Goal: Task Accomplishment & Management: Complete application form

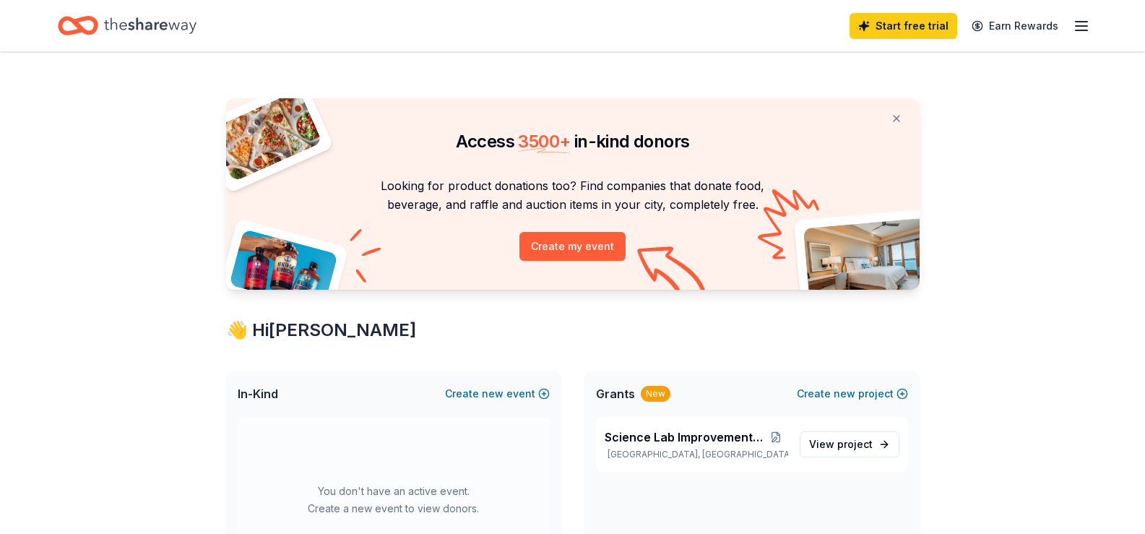
click at [160, 15] on icon "Home" at bounding box center [150, 26] width 92 height 30
click at [478, 386] on button "Create new event" at bounding box center [497, 393] width 105 height 17
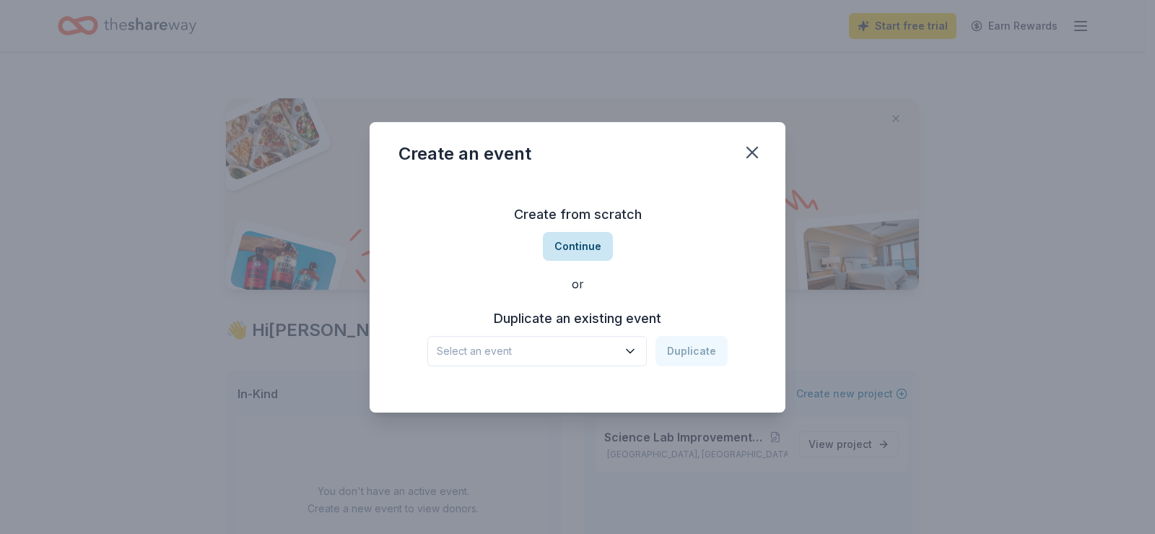
click at [573, 250] on button "Continue" at bounding box center [578, 246] width 70 height 29
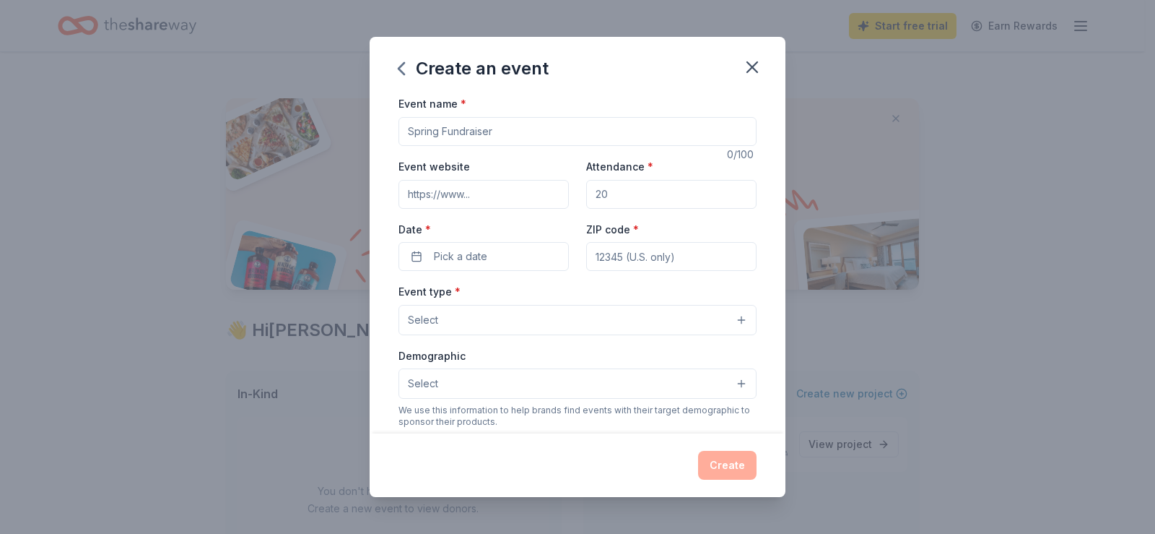
click at [535, 134] on input "Event name *" at bounding box center [578, 131] width 358 height 29
type input "Trivia Night"
click at [540, 190] on input "Event website" at bounding box center [484, 194] width 170 height 29
type input "[DOMAIN_NAME]"
click at [709, 183] on input "Attendance *" at bounding box center [671, 194] width 170 height 29
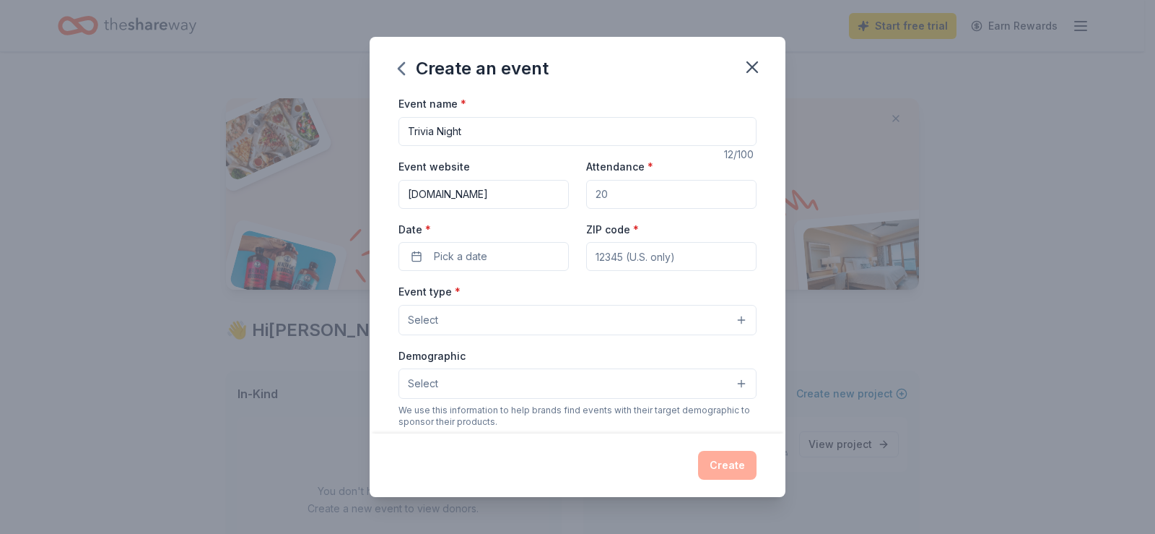
type input "200"
click at [688, 256] on input "ZIP code *" at bounding box center [671, 256] width 170 height 29
type input "41011"
click at [505, 240] on div "Date * Pick a date" at bounding box center [484, 245] width 170 height 51
click at [503, 250] on button "Pick a date" at bounding box center [484, 256] width 170 height 29
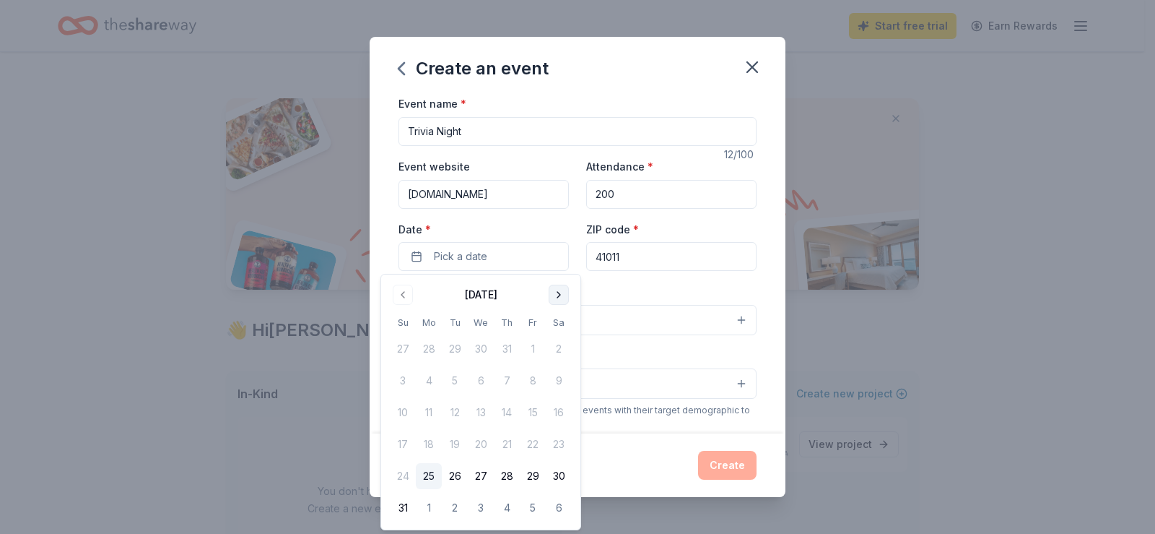
click at [555, 296] on button "Go to next month" at bounding box center [559, 295] width 20 height 20
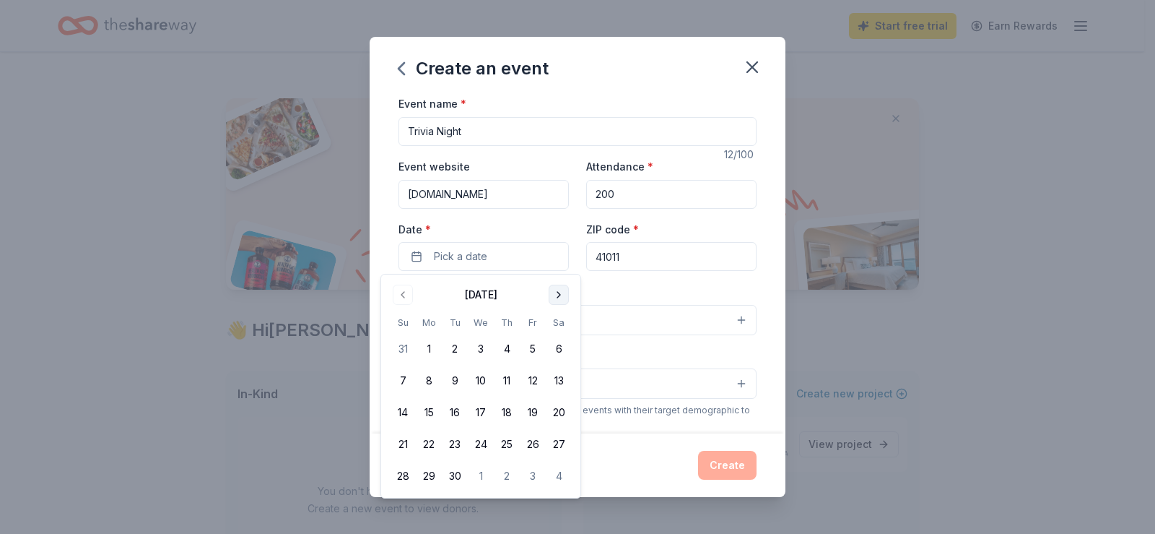
click at [555, 296] on button "Go to next month" at bounding box center [559, 295] width 20 height 20
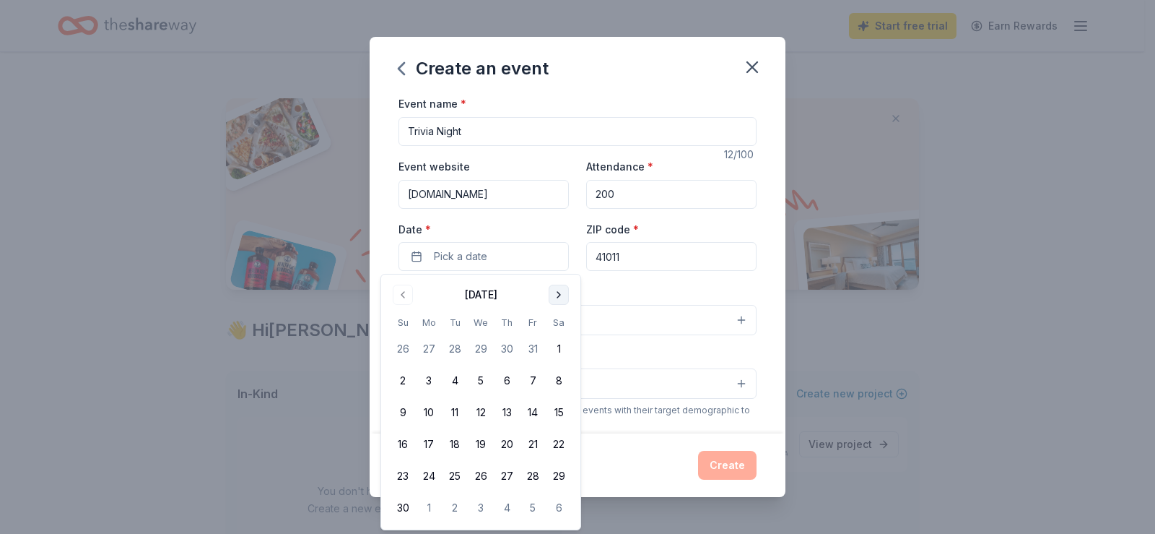
click at [555, 296] on button "Go to next month" at bounding box center [559, 295] width 20 height 20
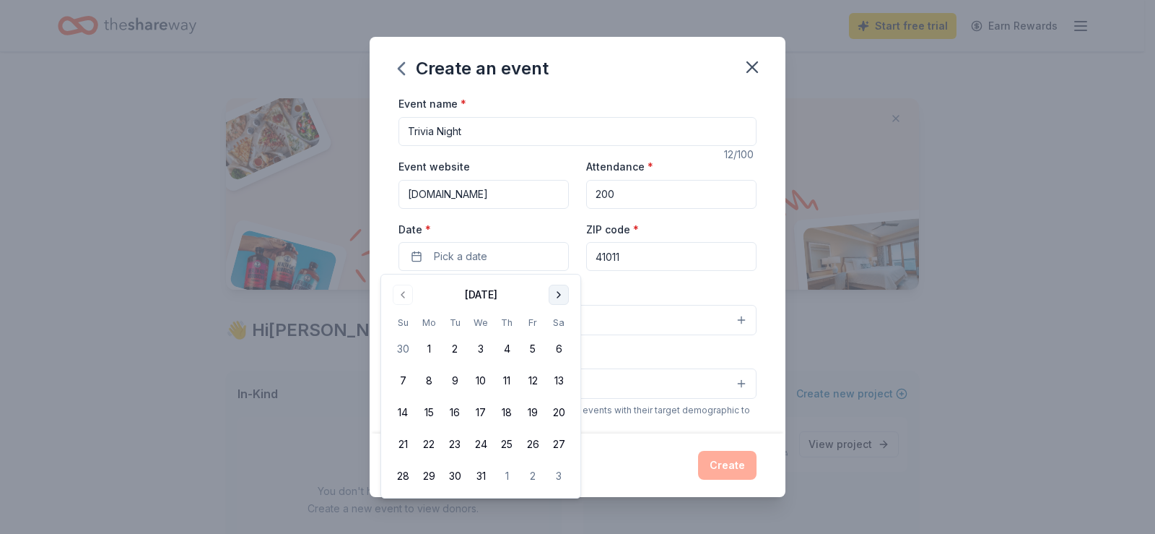
click at [555, 296] on button "Go to next month" at bounding box center [559, 295] width 20 height 20
click at [557, 414] on button "21" at bounding box center [559, 412] width 26 height 26
click at [565, 410] on button "21" at bounding box center [559, 412] width 26 height 26
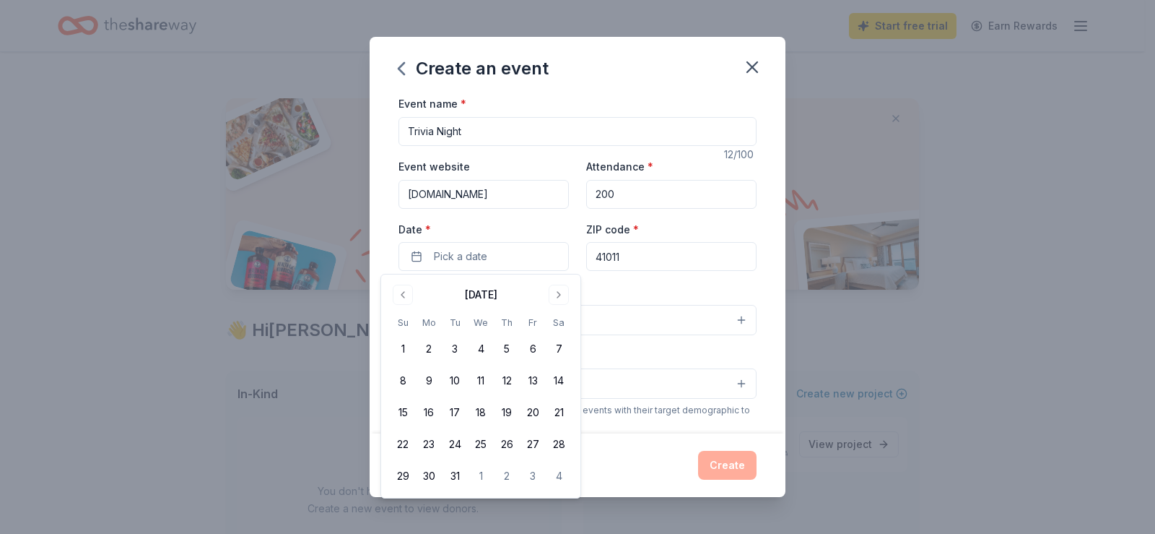
click at [685, 282] on div "Event type * Select" at bounding box center [578, 308] width 358 height 53
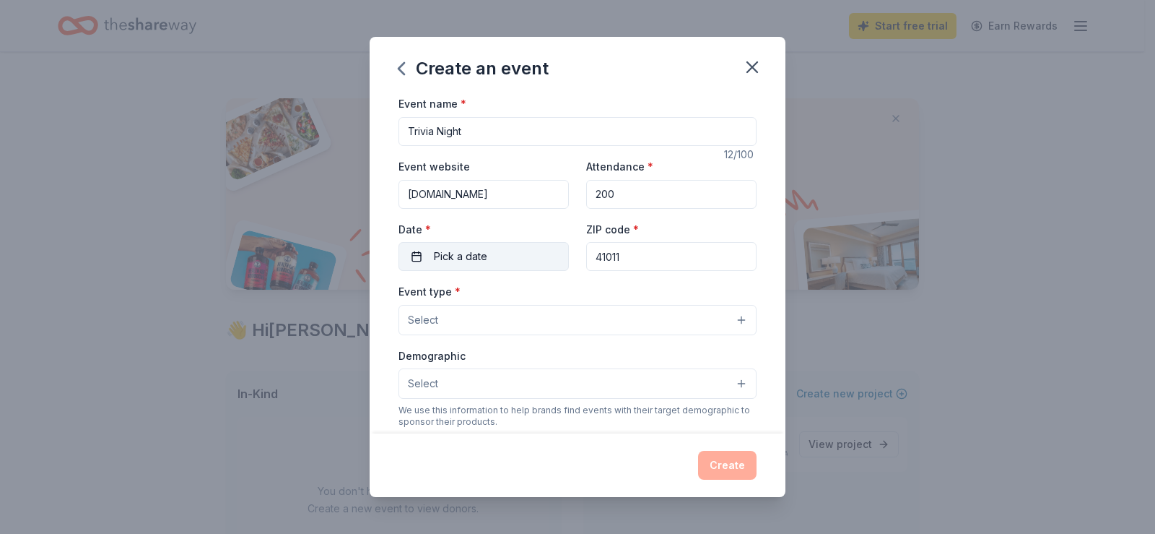
click at [505, 255] on button "Pick a date" at bounding box center [484, 256] width 170 height 29
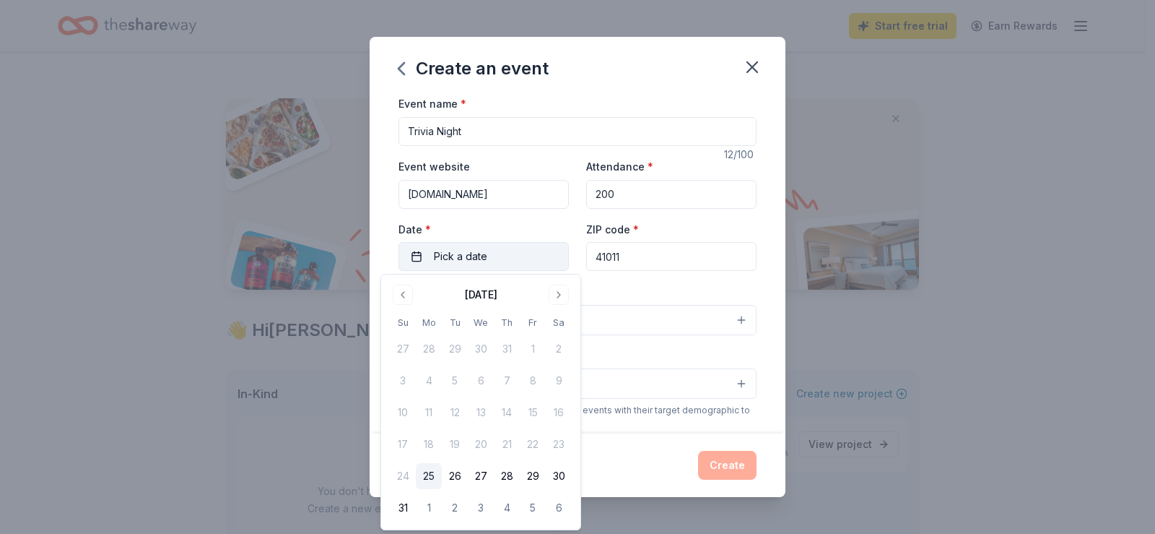
click at [498, 264] on button "Pick a date" at bounding box center [484, 256] width 170 height 29
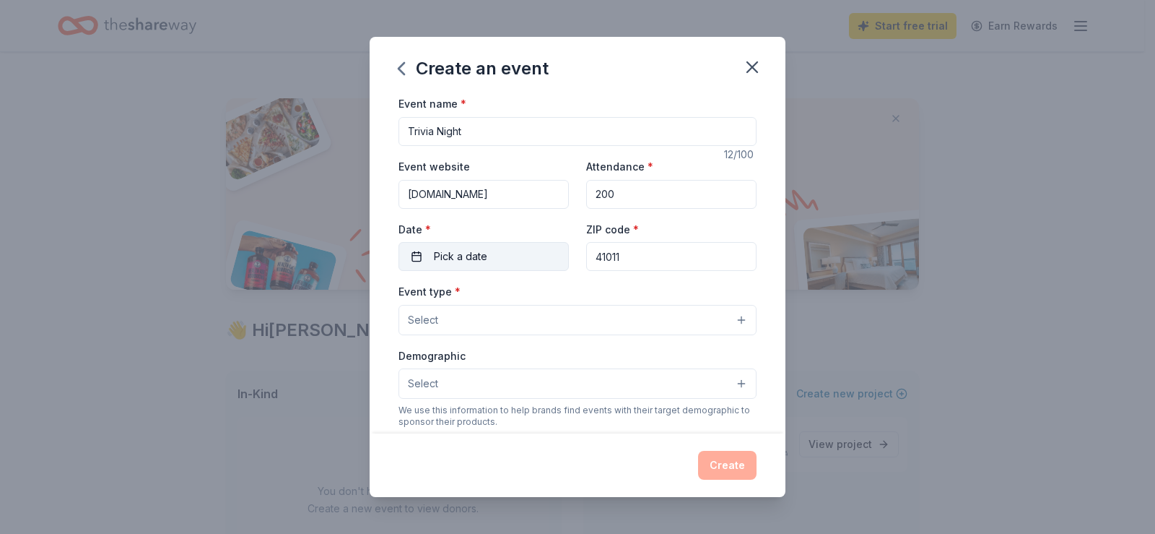
click at [496, 271] on button "Pick a date" at bounding box center [484, 256] width 170 height 29
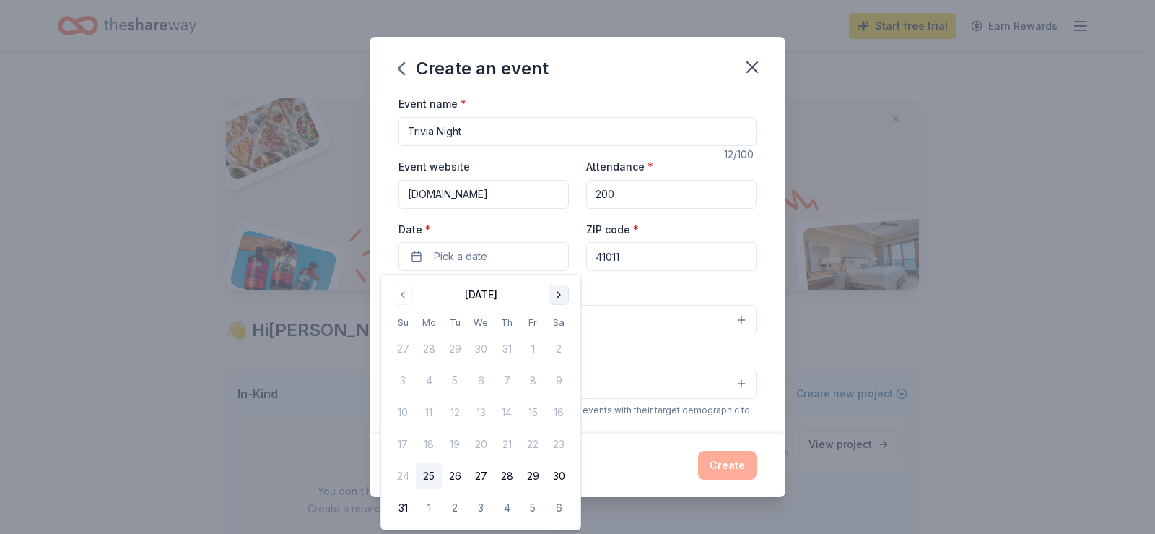
click at [556, 292] on button "Go to next month" at bounding box center [559, 295] width 20 height 20
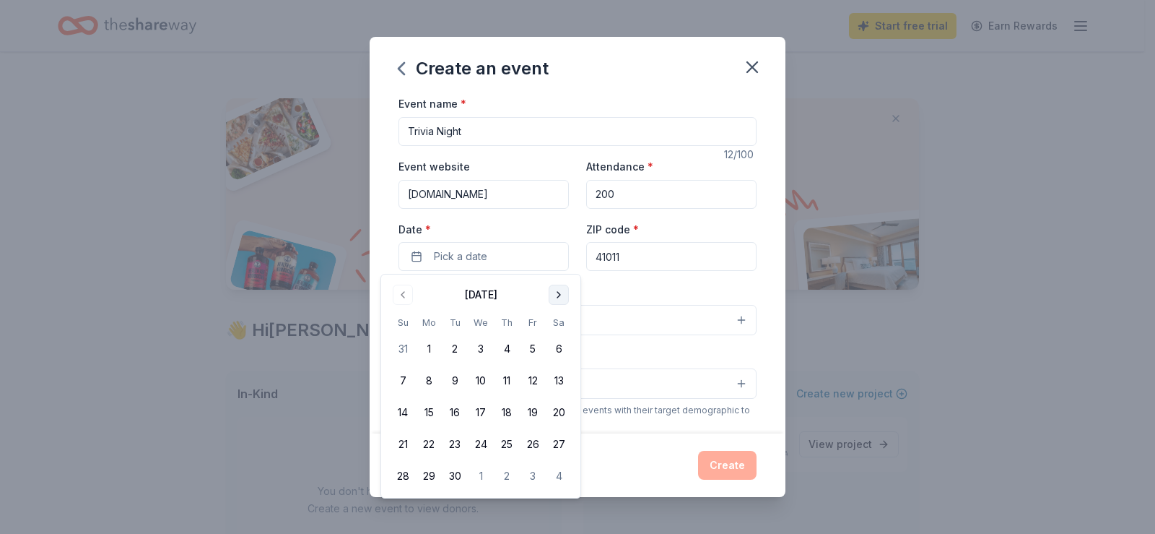
click at [556, 292] on button "Go to next month" at bounding box center [559, 295] width 20 height 20
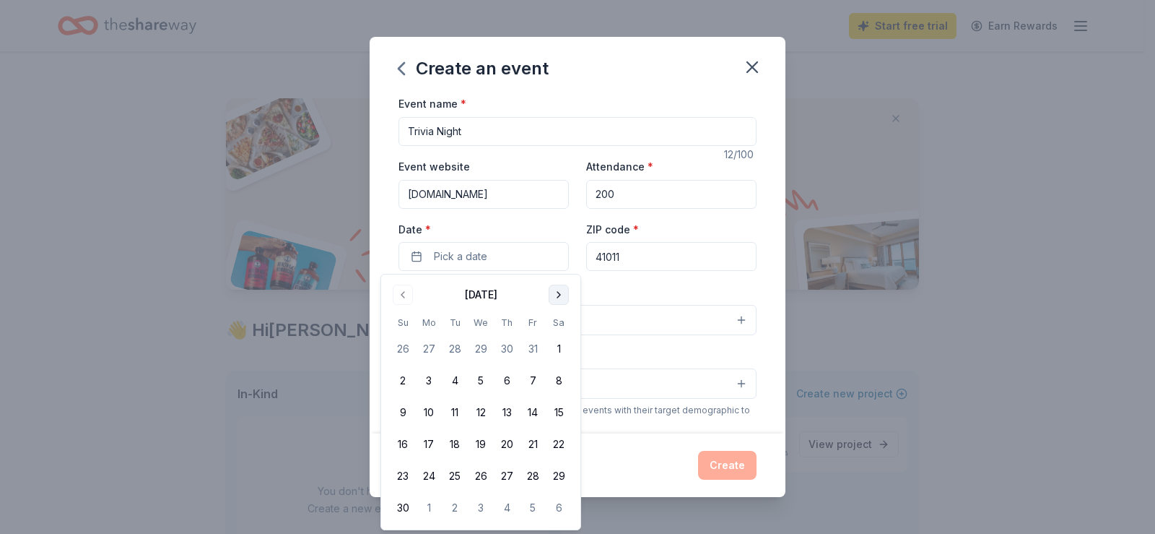
click at [556, 292] on button "Go to next month" at bounding box center [559, 295] width 20 height 20
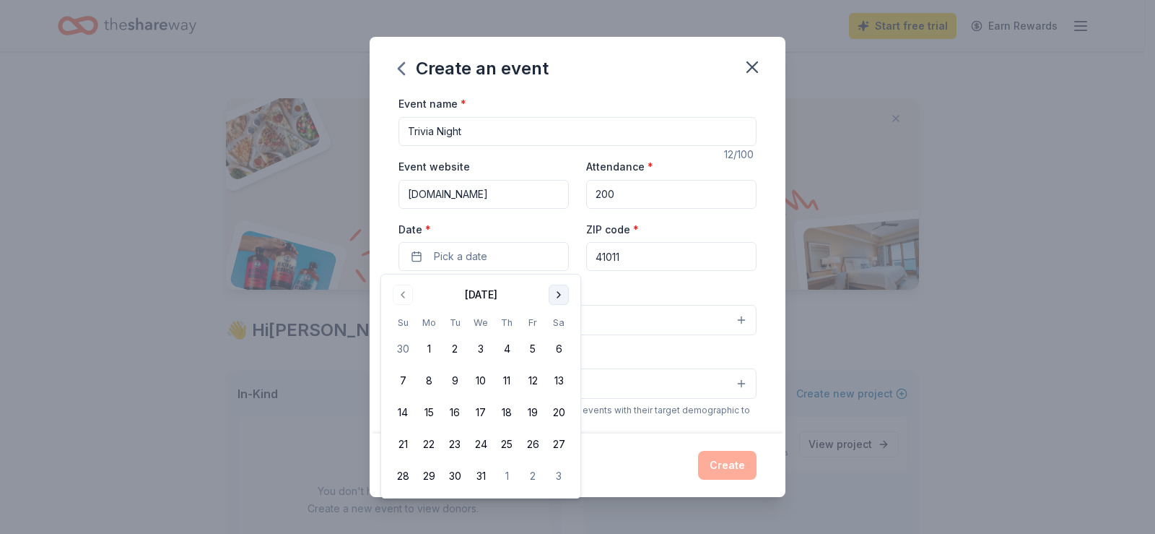
click at [556, 292] on button "Go to next month" at bounding box center [559, 295] width 20 height 20
click at [413, 288] on div "[DATE]" at bounding box center [481, 293] width 182 height 20
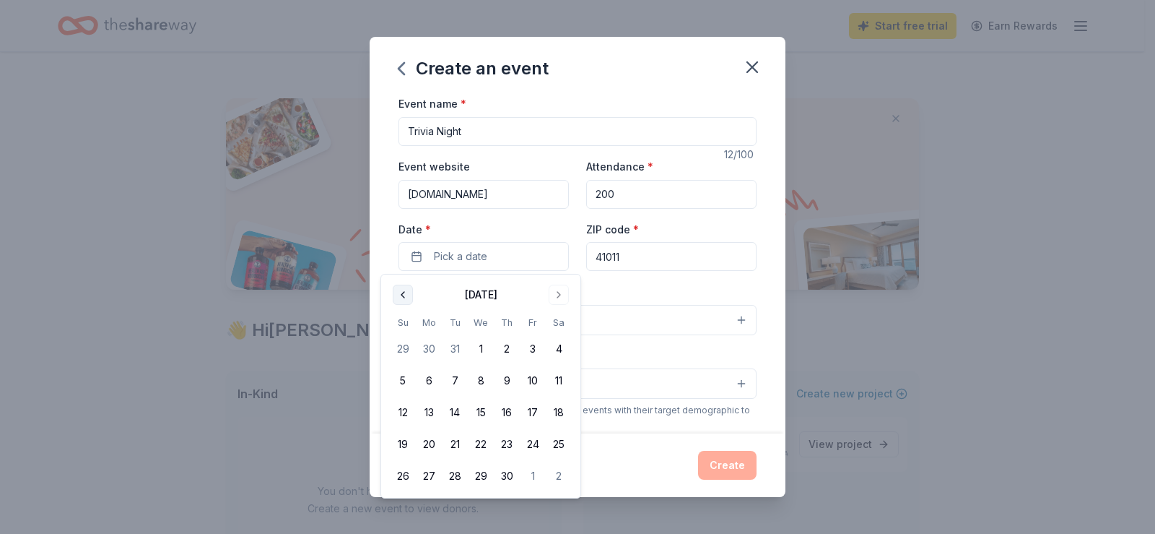
click at [407, 290] on button "Go to previous month" at bounding box center [403, 295] width 20 height 20
click at [566, 408] on button "21" at bounding box center [559, 412] width 26 height 26
click at [633, 275] on div "Event name * Trivia Night 12 /100 Event website [DOMAIN_NAME] Attendance * 200 …" at bounding box center [578, 428] width 358 height 667
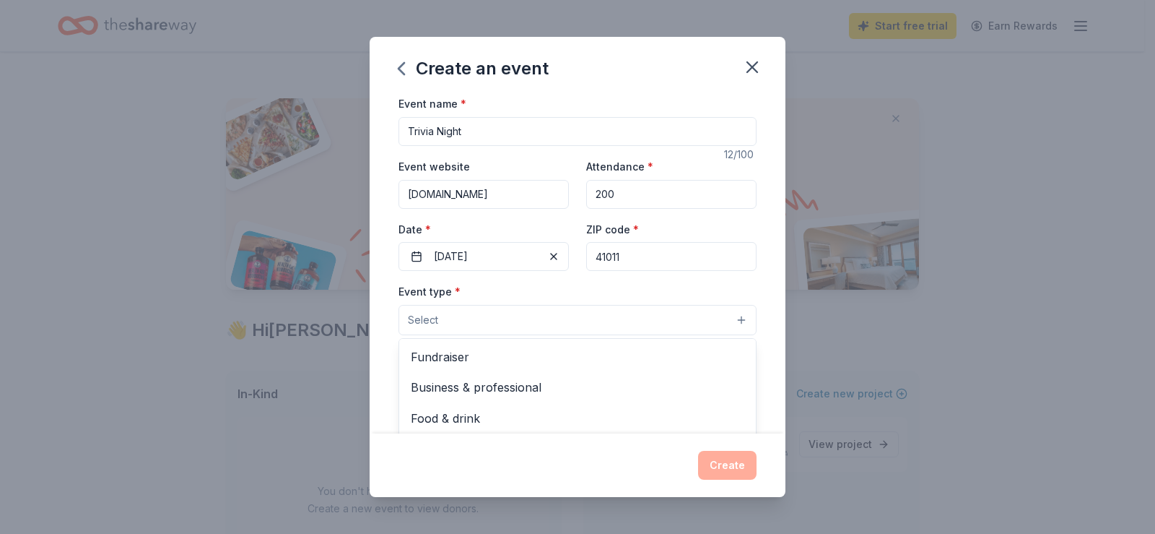
click at [626, 315] on button "Select" at bounding box center [578, 320] width 358 height 30
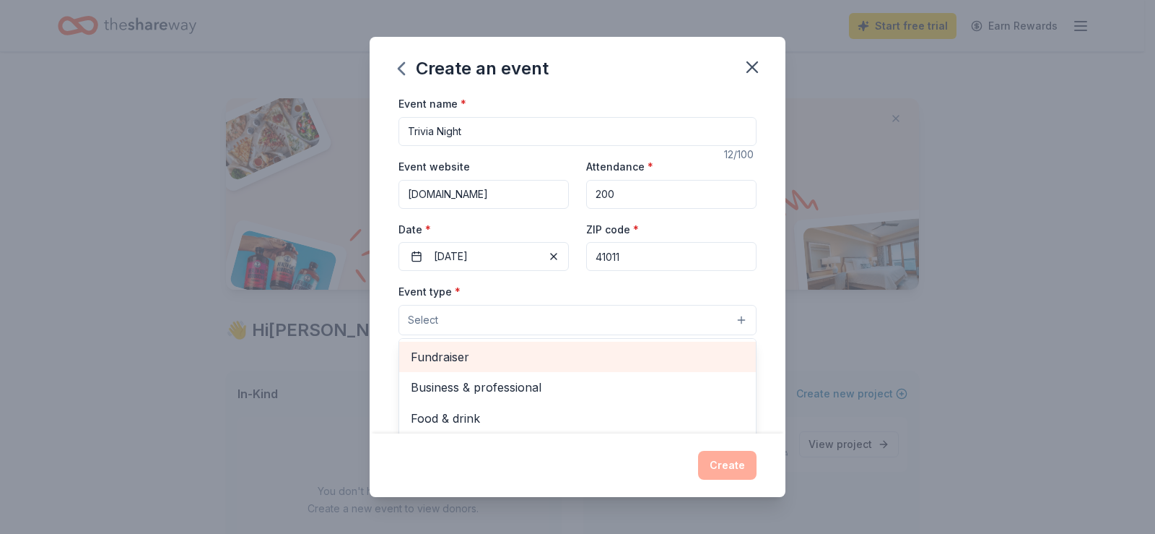
drag, startPoint x: 588, startPoint y: 339, endPoint x: 581, endPoint y: 354, distance: 15.8
click at [581, 354] on div "Fundraiser Business & professional Food & drink Health & wellness Hobbies Music…" at bounding box center [578, 424] width 358 height 173
click at [581, 354] on span "Fundraiser" at bounding box center [578, 356] width 334 height 19
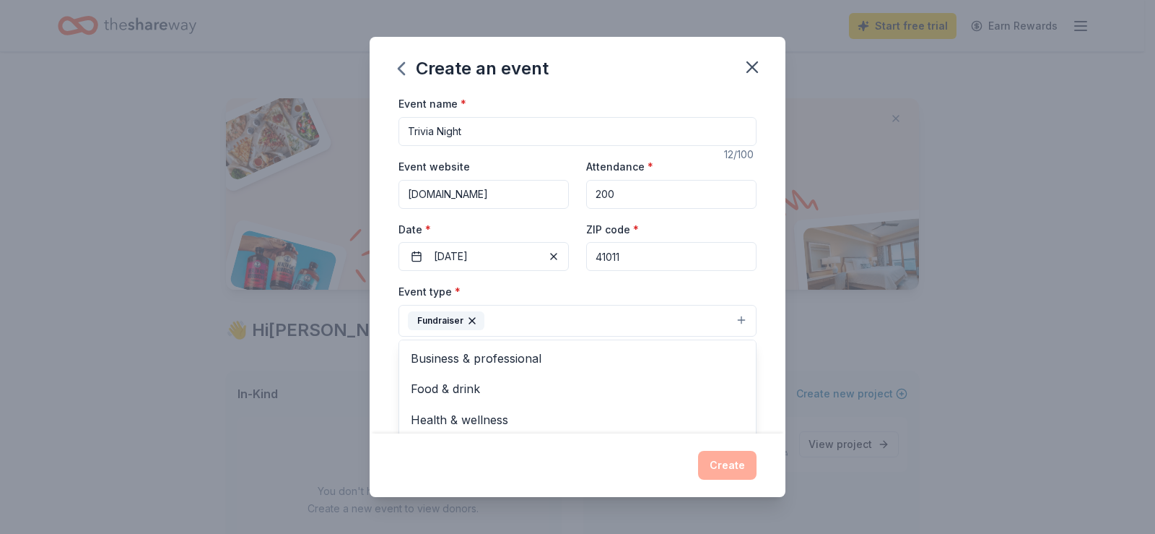
click at [760, 279] on div "Event name * Trivia Night 12 /100 Event website [DOMAIN_NAME] Attendance * 200 …" at bounding box center [578, 264] width 416 height 338
click at [736, 376] on button "Select" at bounding box center [578, 385] width 358 height 30
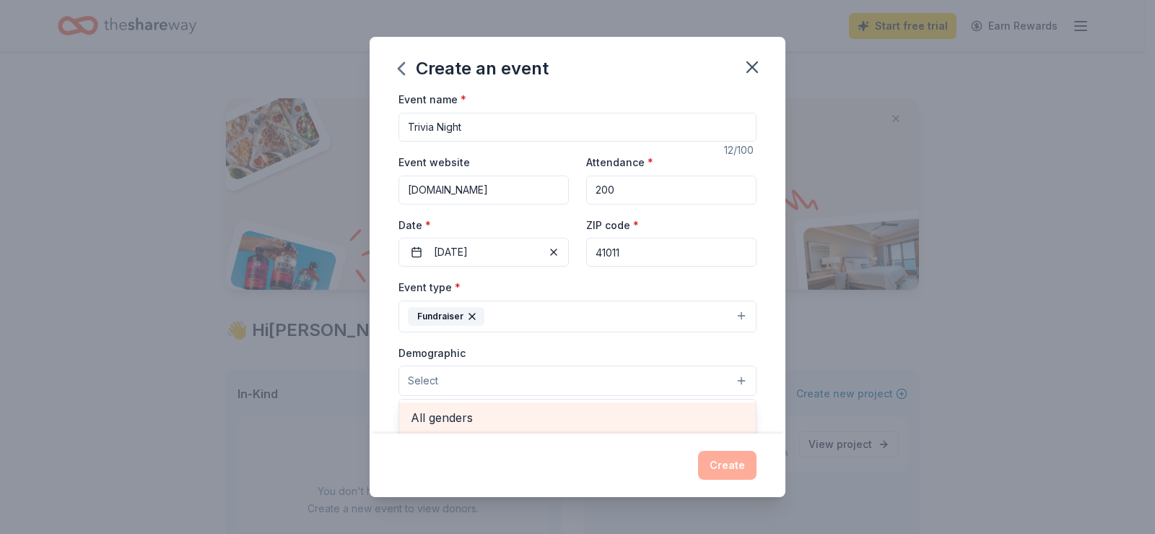
click at [611, 422] on span "All genders" at bounding box center [578, 417] width 334 height 19
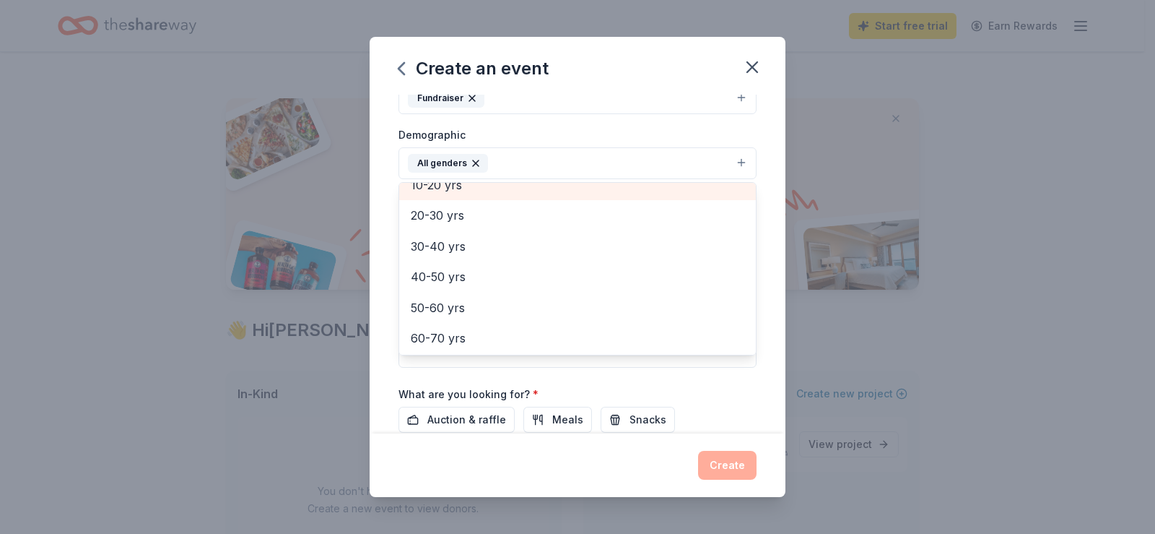
scroll to position [144, 0]
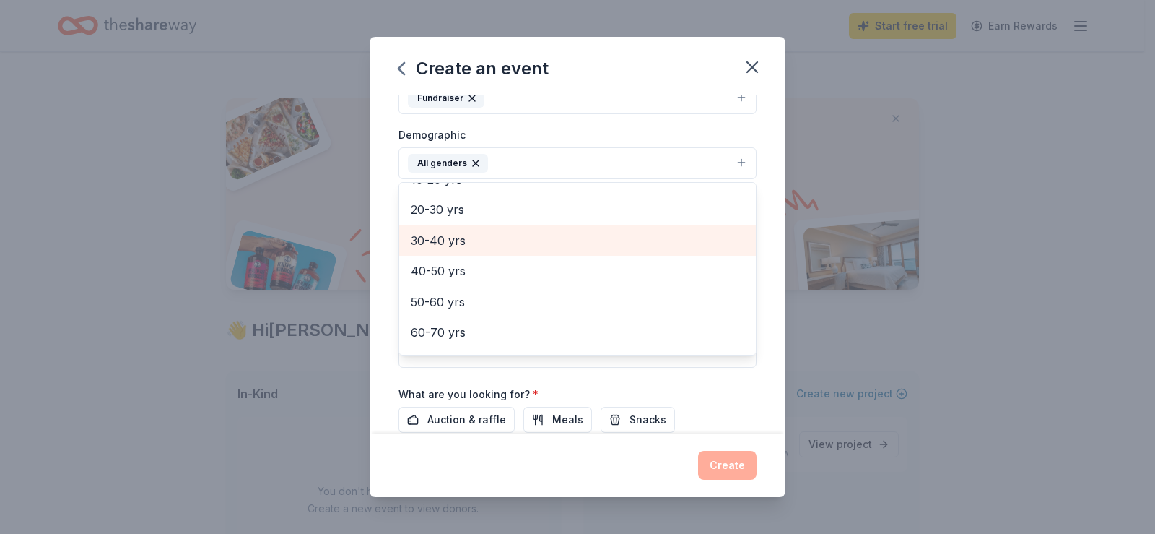
click at [563, 241] on span "30-40 yrs" at bounding box center [578, 240] width 334 height 19
click at [563, 251] on div "40-50 yrs" at bounding box center [577, 240] width 357 height 30
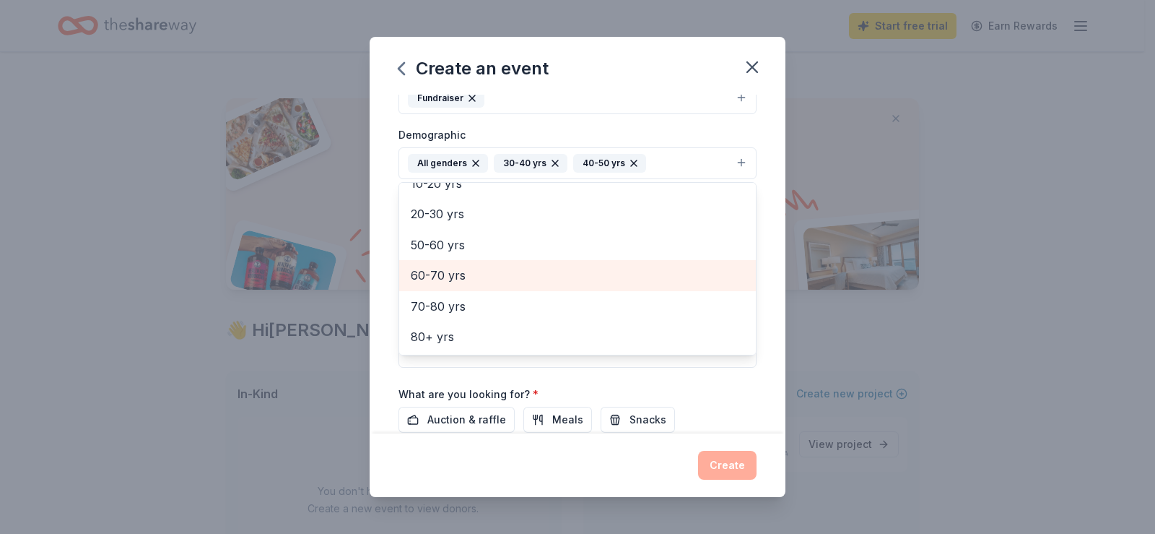
click at [542, 284] on span "60-70 yrs" at bounding box center [578, 275] width 334 height 19
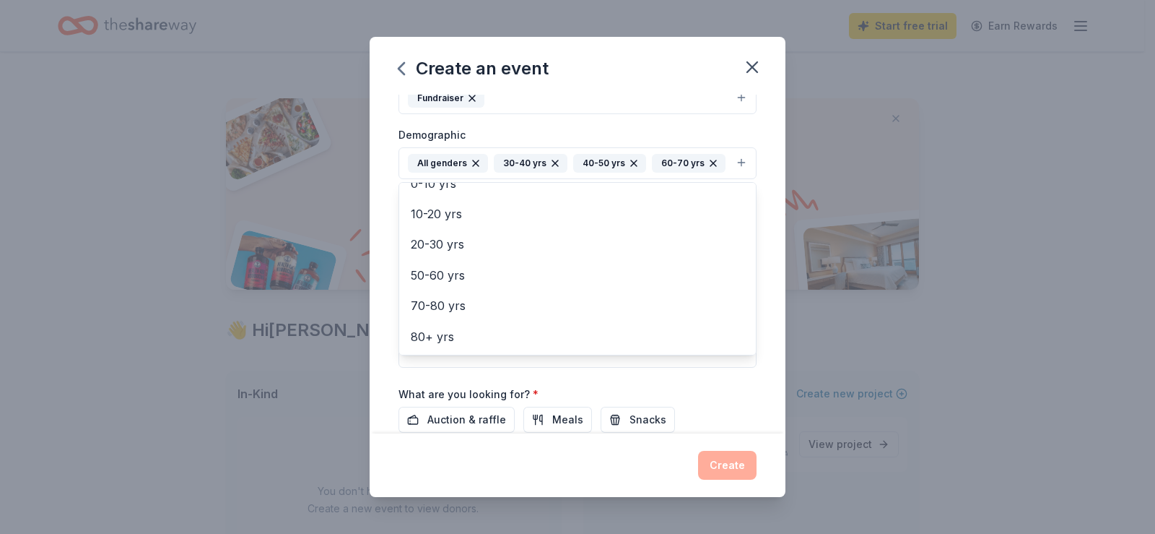
click at [628, 411] on div "Event name * Trivia Night 12 /100 Event website [DOMAIN_NAME] Attendance * 200 …" at bounding box center [578, 207] width 358 height 670
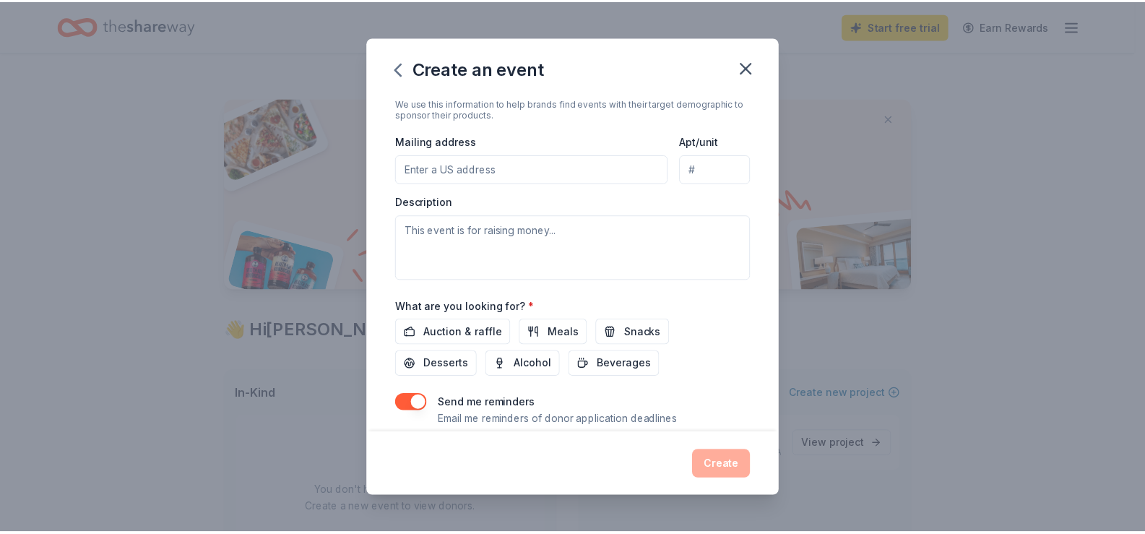
scroll to position [379, 0]
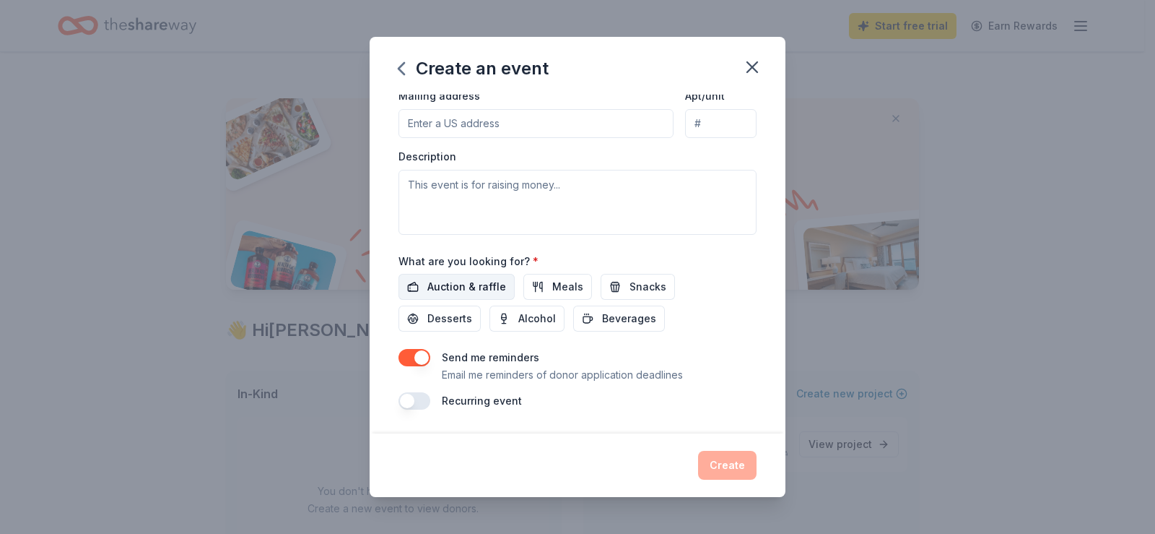
click at [490, 288] on span "Auction & raffle" at bounding box center [466, 286] width 79 height 17
click at [740, 472] on button "Create" at bounding box center [727, 465] width 58 height 29
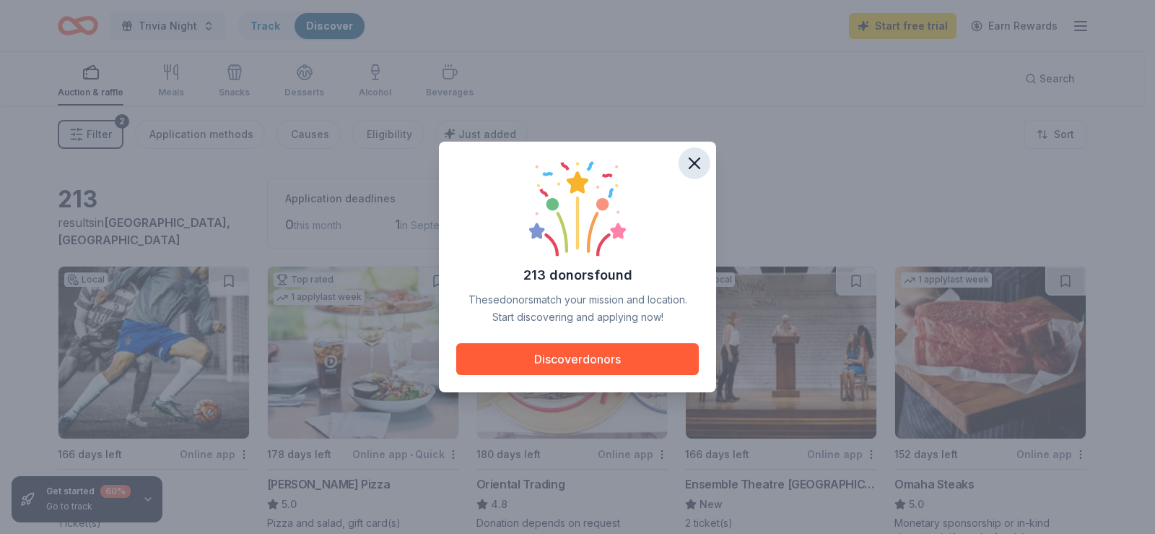
click at [690, 160] on icon "button" at bounding box center [695, 163] width 10 height 10
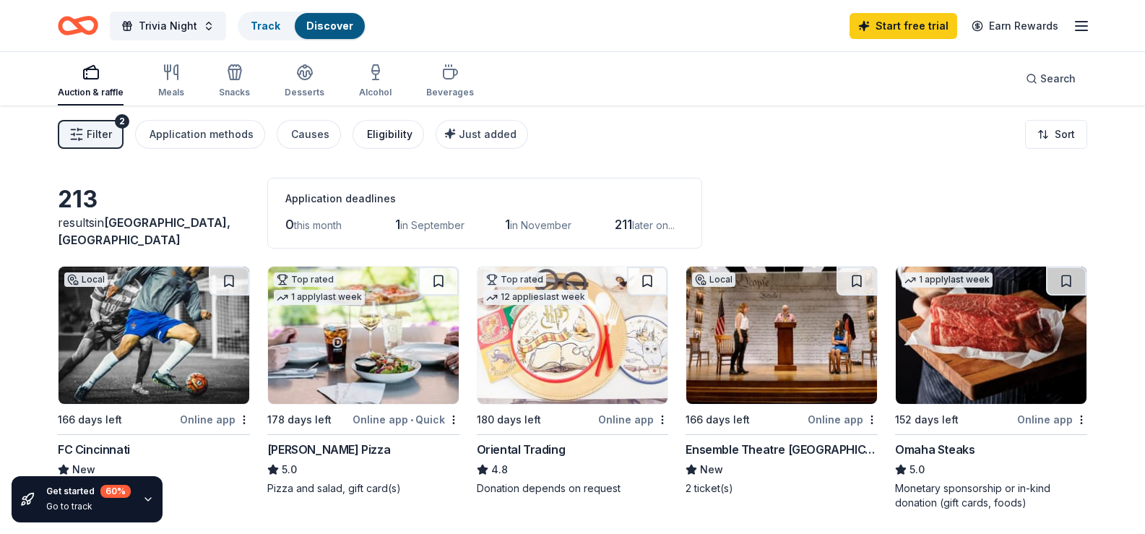
click at [403, 129] on button "Eligibility" at bounding box center [387, 134] width 71 height 29
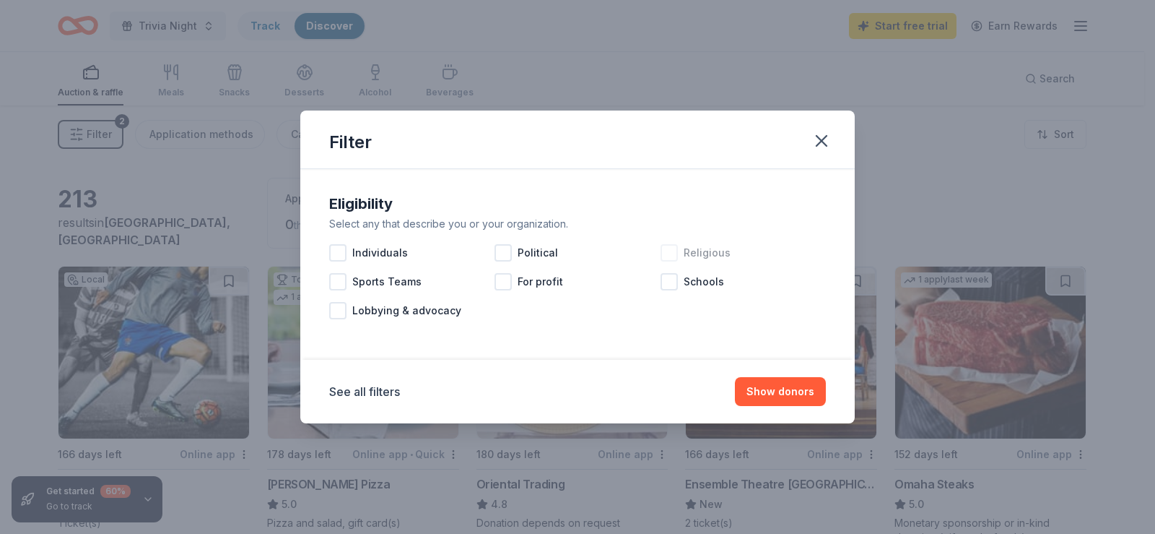
click at [694, 253] on span "Religious" at bounding box center [707, 252] width 47 height 17
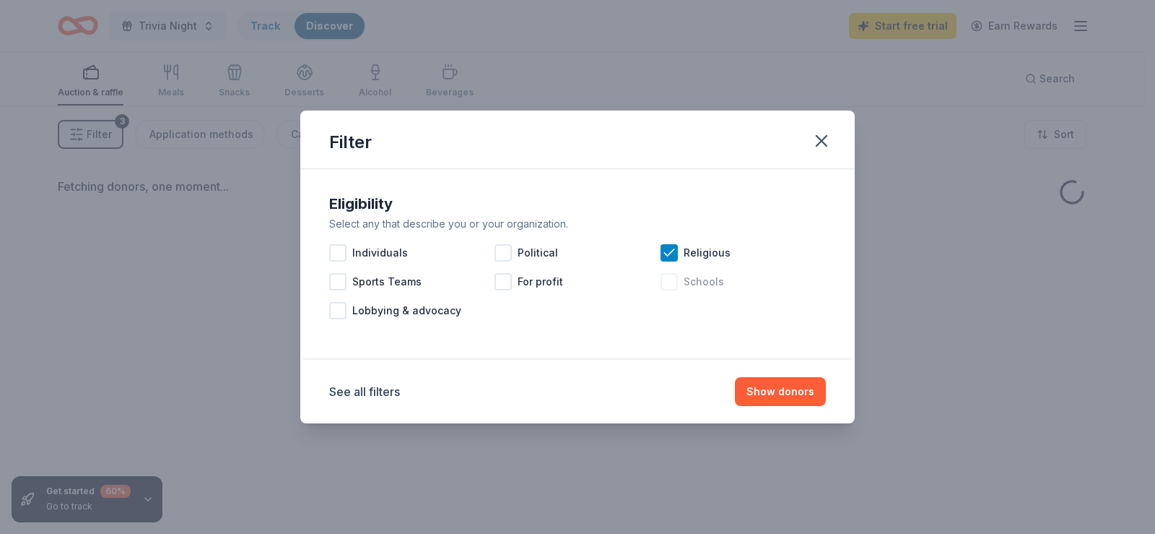
click at [667, 287] on div at bounding box center [669, 281] width 17 height 17
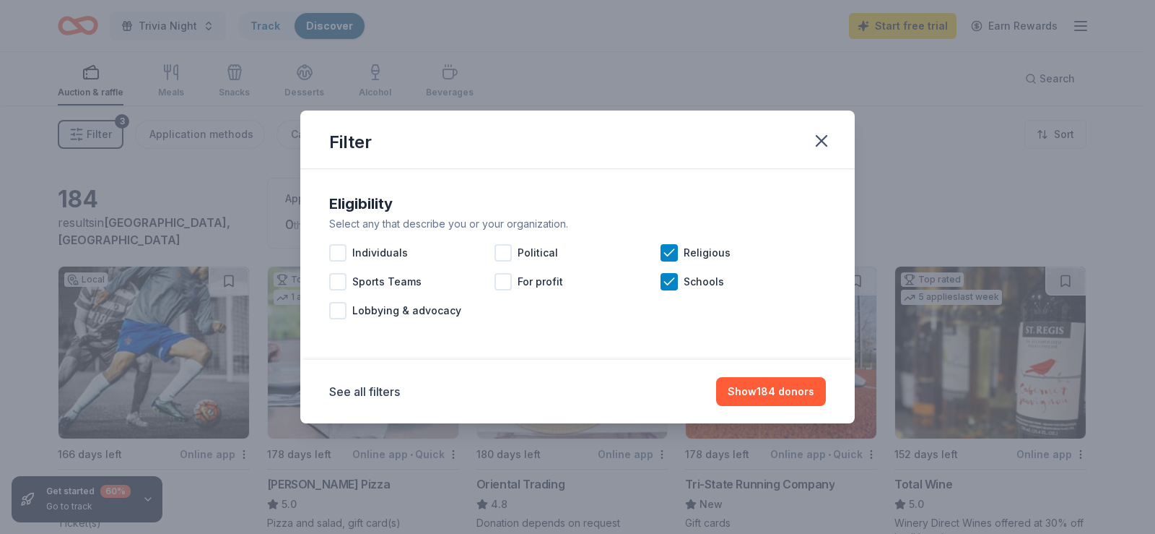
click at [752, 409] on div "See all filters Show 184 donors" at bounding box center [577, 392] width 555 height 64
click at [768, 385] on button "Show 184 donors" at bounding box center [771, 391] width 110 height 29
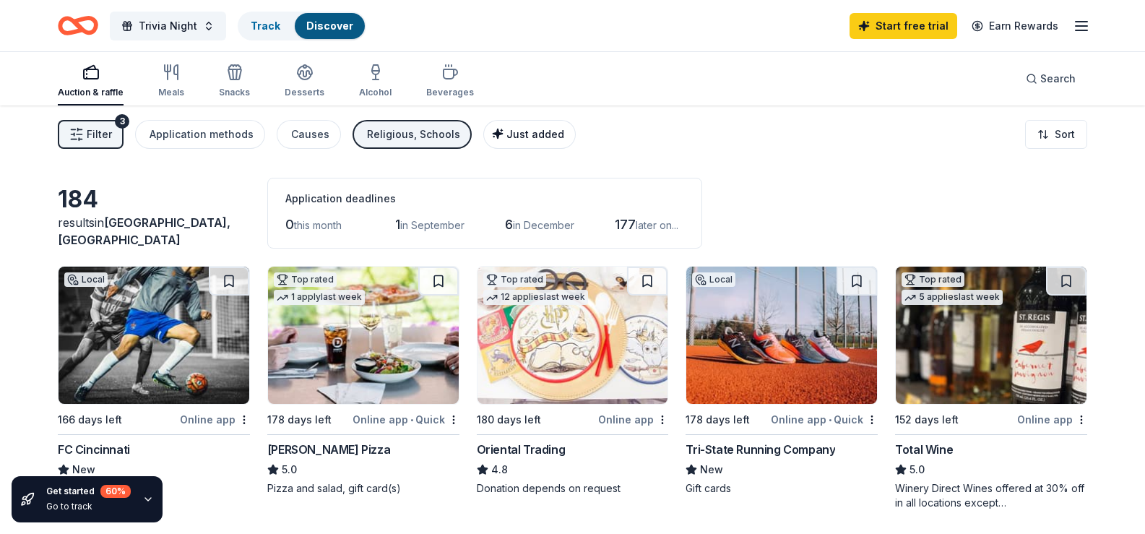
click at [511, 134] on span "Just added" at bounding box center [535, 134] width 58 height 12
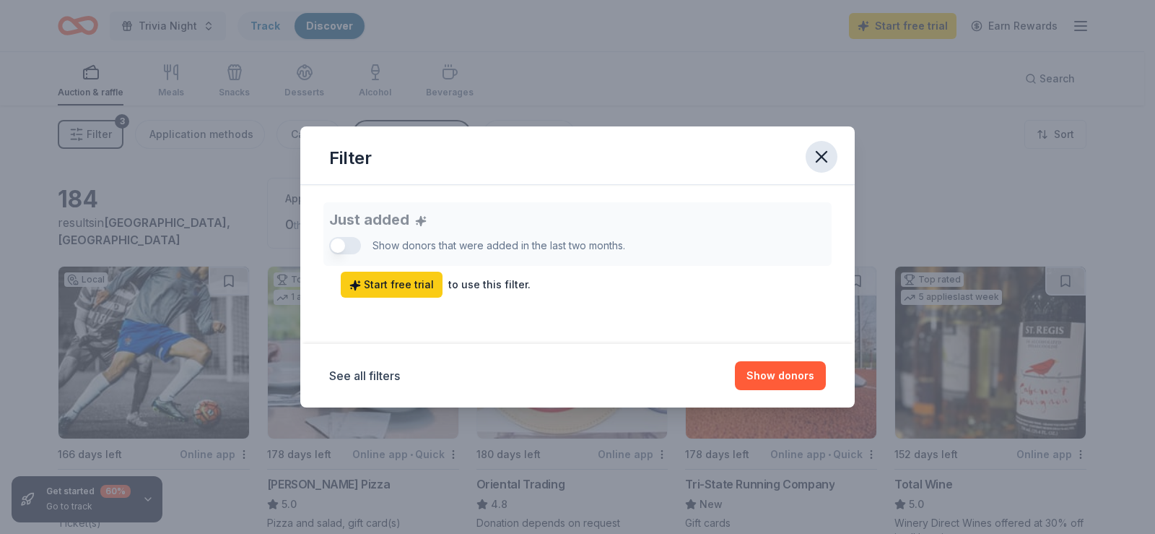
click at [820, 157] on icon "button" at bounding box center [822, 157] width 20 height 20
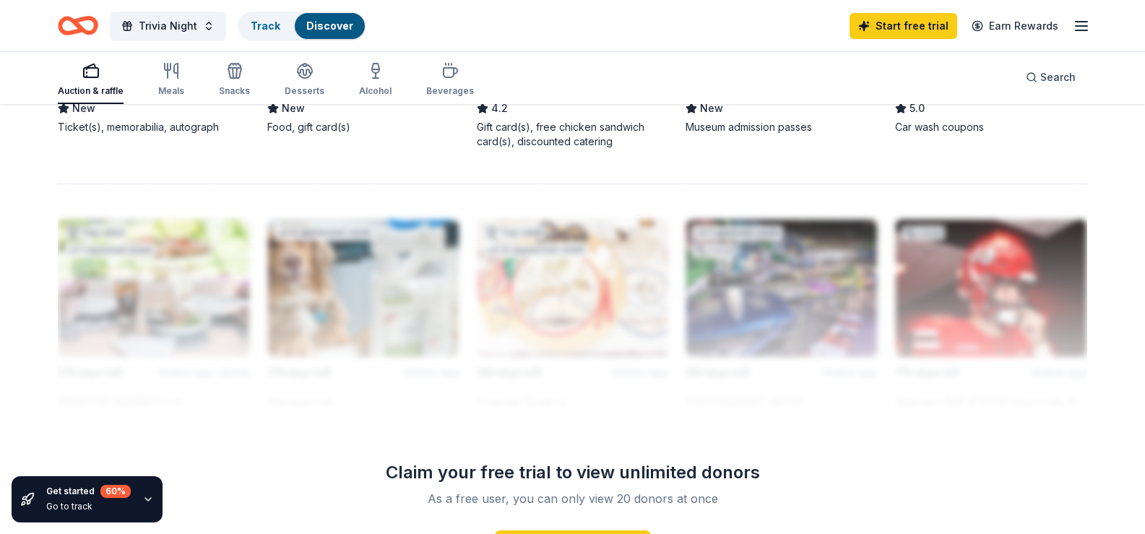
scroll to position [1228, 0]
